Goal: Navigation & Orientation: Find specific page/section

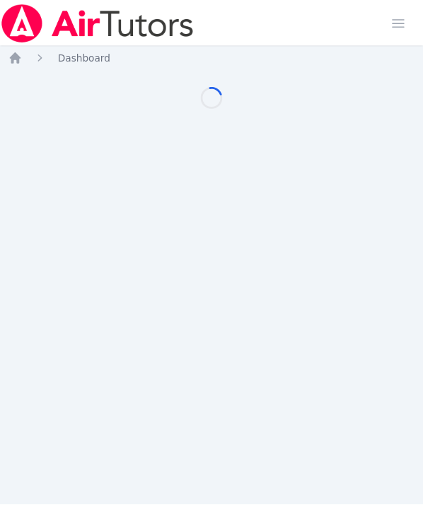
scroll to position [35, 0]
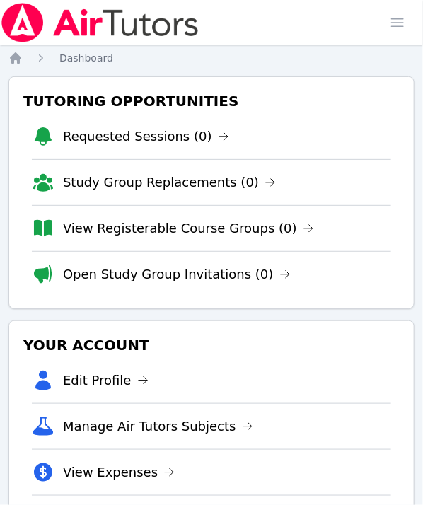
scroll to position [35, 0]
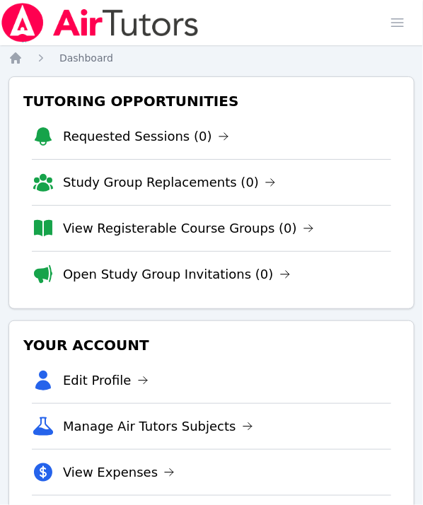
scroll to position [35, 0]
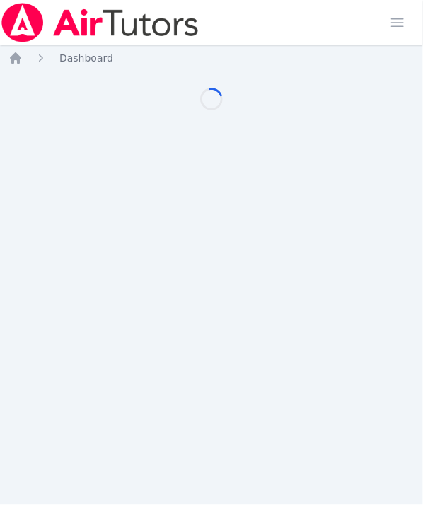
scroll to position [35, 0]
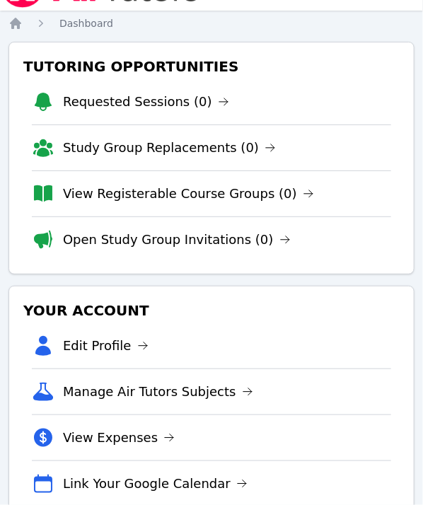
scroll to position [169, 0]
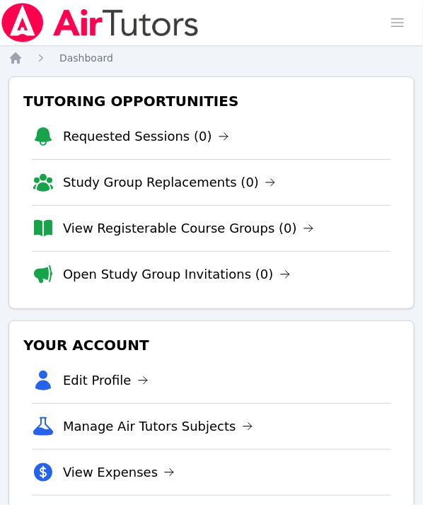
scroll to position [169, 0]
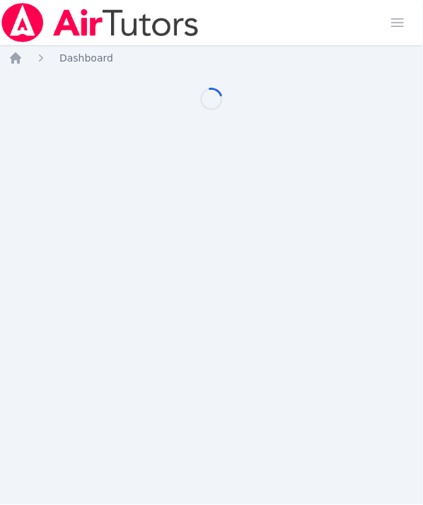
scroll to position [169, 0]
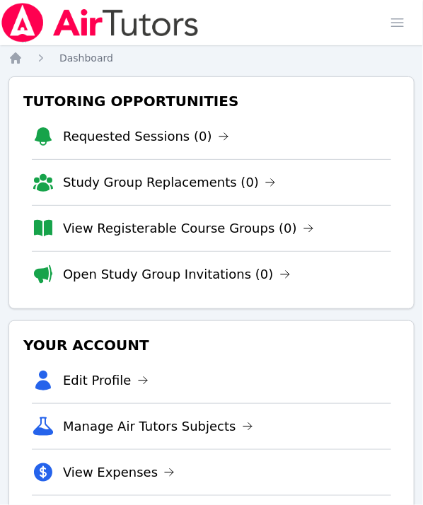
scroll to position [169, 0]
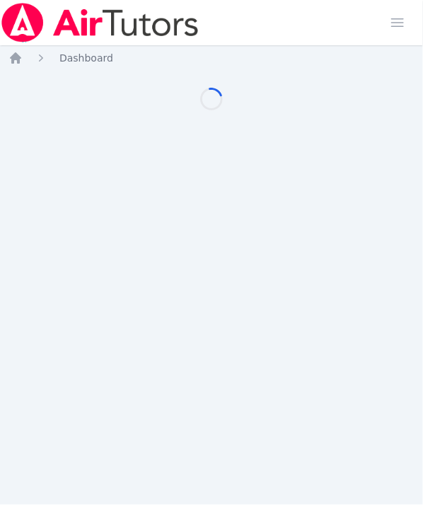
scroll to position [169, 0]
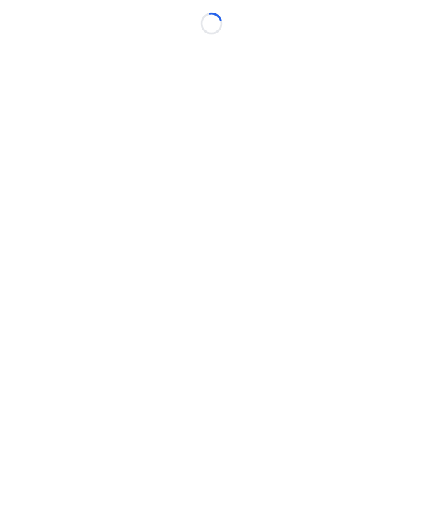
scroll to position [169, 0]
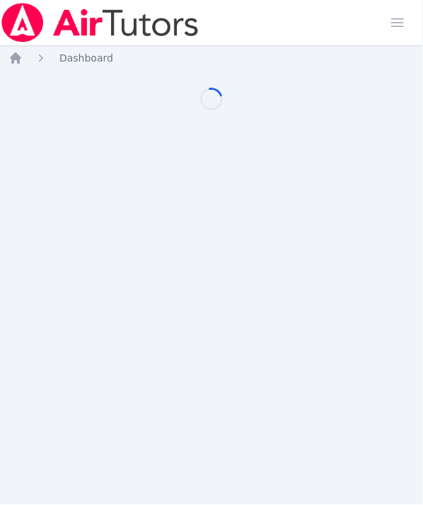
scroll to position [169, 0]
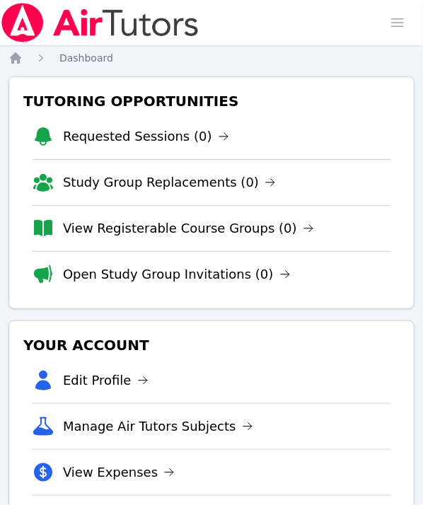
scroll to position [169, 0]
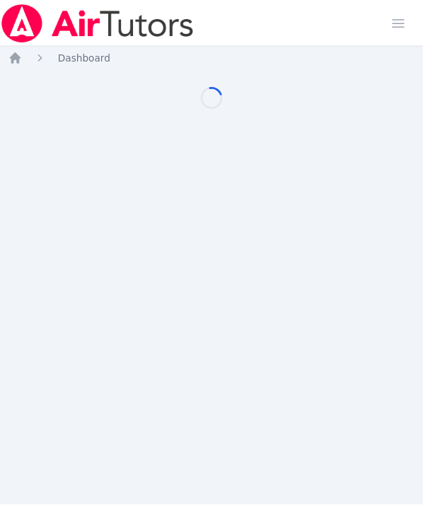
scroll to position [169, 0]
